Goal: Task Accomplishment & Management: Use online tool/utility

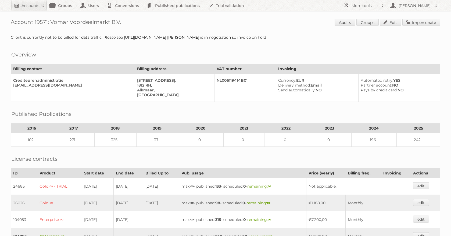
click at [24, 5] on h2 "Accounts" at bounding box center [31, 5] width 18 height 5
type input"] "action"
click at [124, 14] on input "Search" at bounding box center [128, 18] width 8 height 8
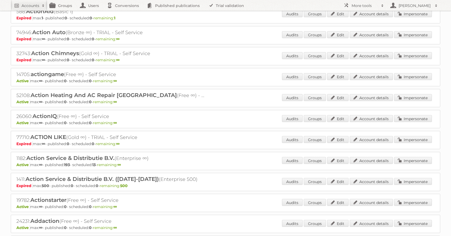
scroll to position [78, 0]
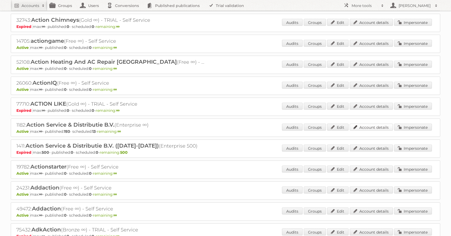
click at [370, 130] on link "Account details" at bounding box center [371, 127] width 43 height 7
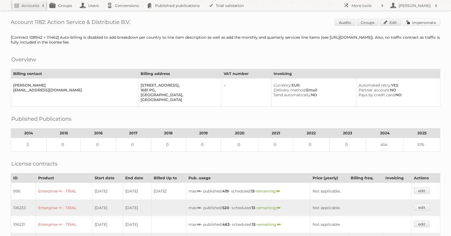
click at [421, 23] on link "Impersonate" at bounding box center [421, 22] width 38 height 7
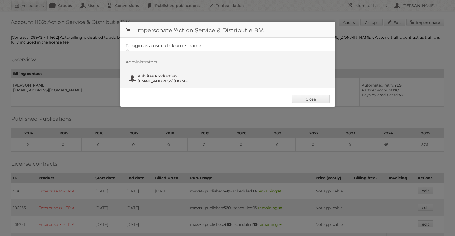
click at [149, 80] on span "[EMAIL_ADDRESS][DOMAIN_NAME]" at bounding box center [164, 80] width 52 height 5
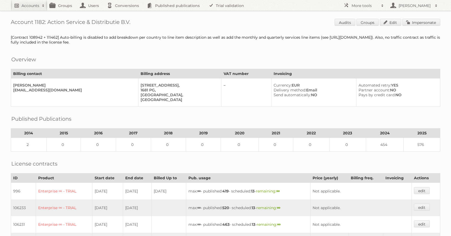
click at [24, 5] on h2 "Accounts" at bounding box center [31, 5] width 18 height 5
click at [28, 5] on h2 "Accounts" at bounding box center [31, 5] width 18 height 5
